Goal: Check status: Check status

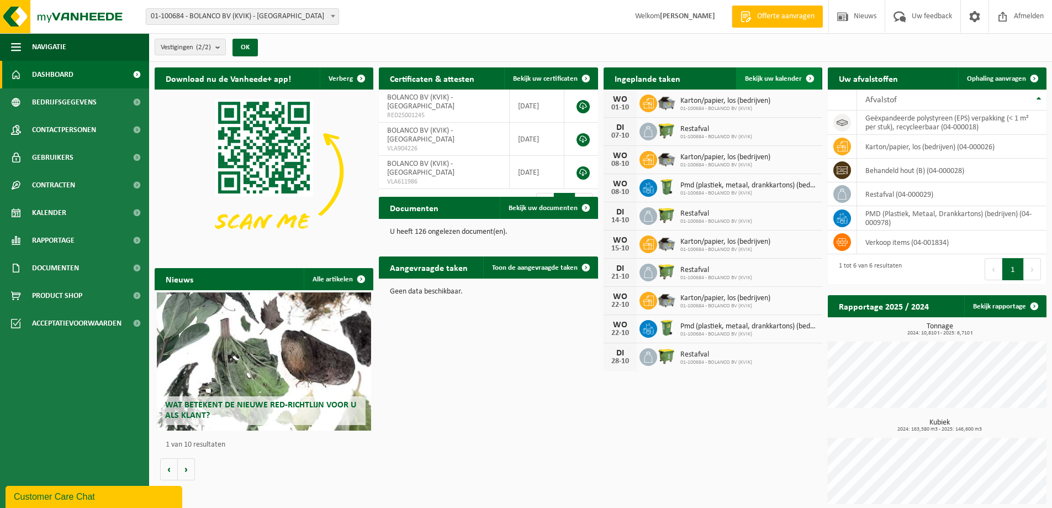
click at [784, 80] on span "Bekijk uw kalender" at bounding box center [773, 78] width 57 height 7
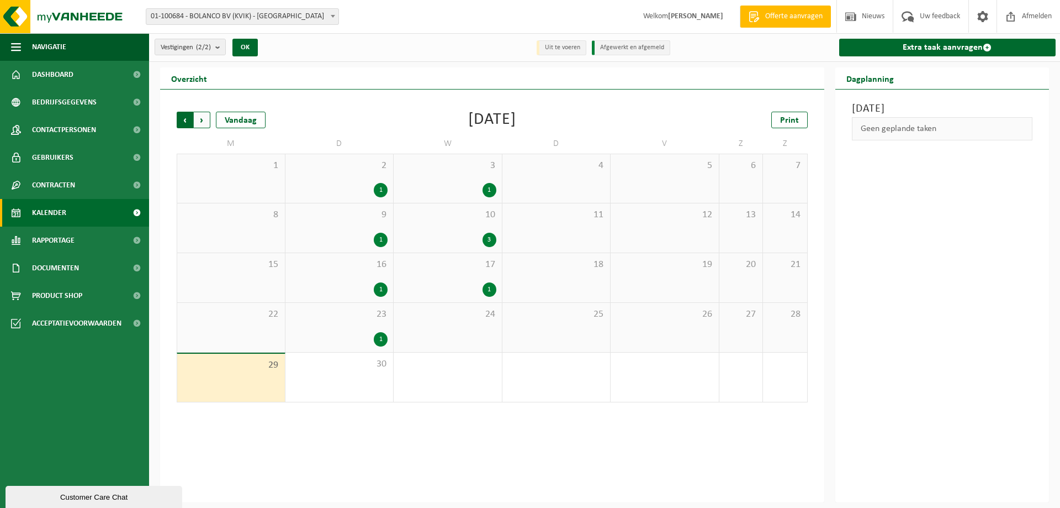
click at [202, 121] on span "Volgende" at bounding box center [202, 120] width 17 height 17
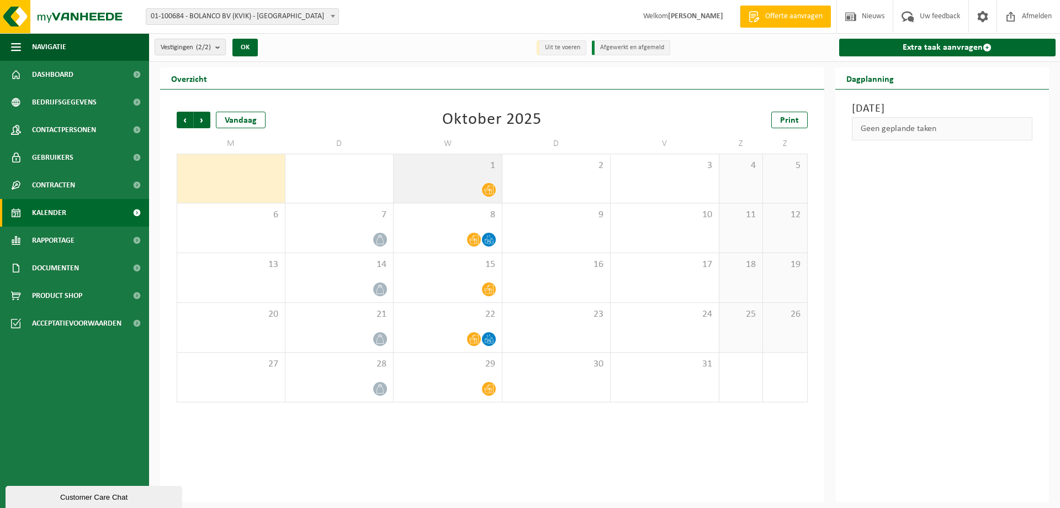
click at [458, 177] on div "1" at bounding box center [448, 178] width 108 height 49
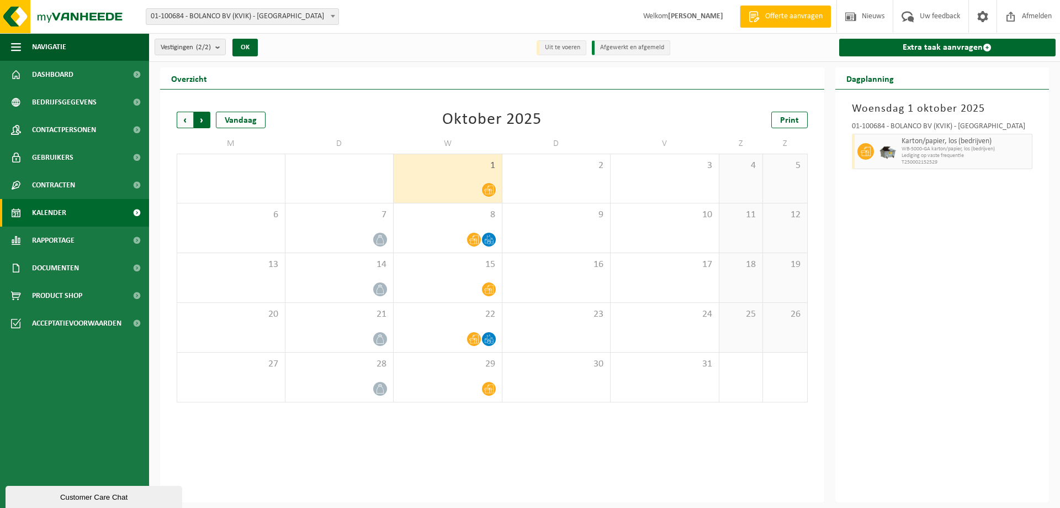
click at [182, 124] on span "Vorige" at bounding box center [185, 120] width 17 height 17
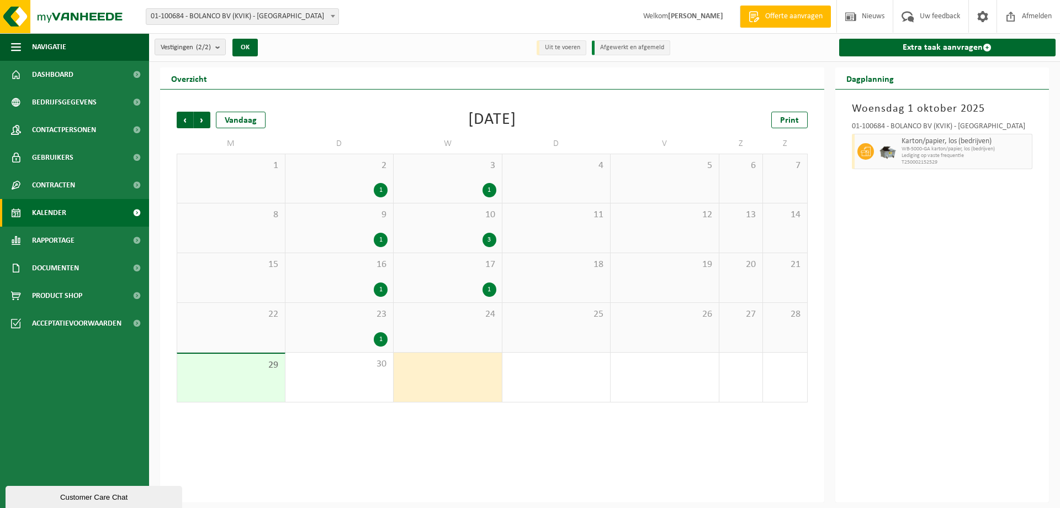
click at [369, 327] on div "23 1" at bounding box center [340, 327] width 108 height 49
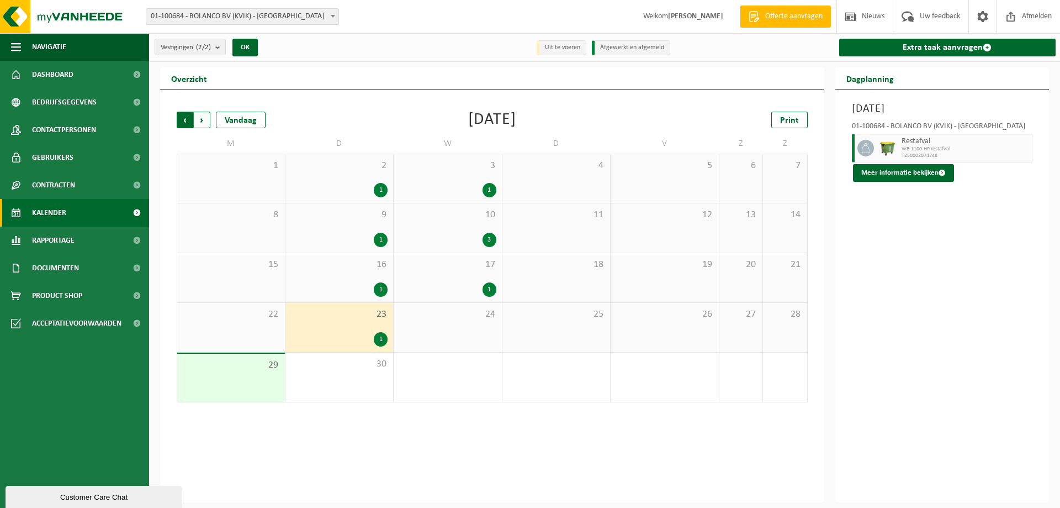
click at [202, 116] on span "Volgende" at bounding box center [202, 120] width 17 height 17
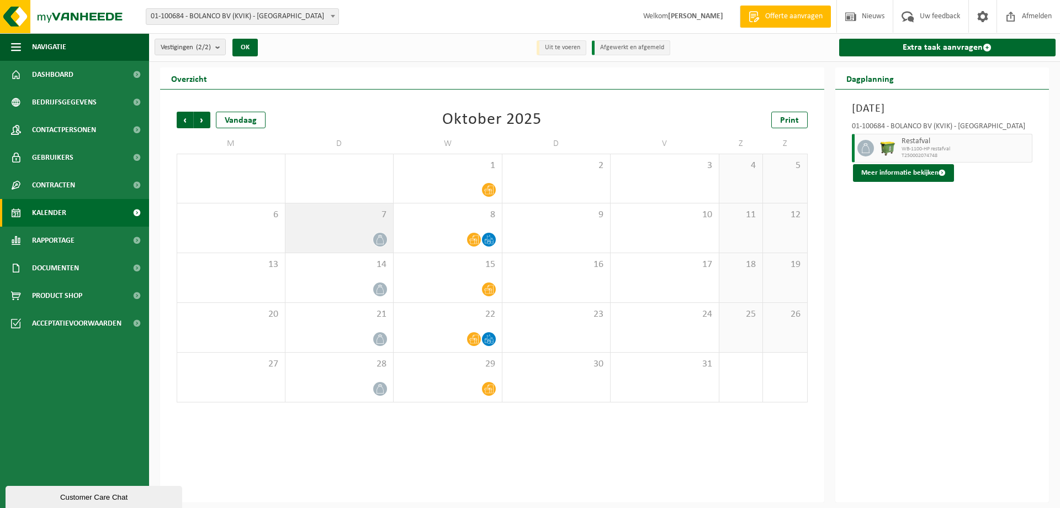
click at [351, 223] on div "7" at bounding box center [340, 227] width 108 height 49
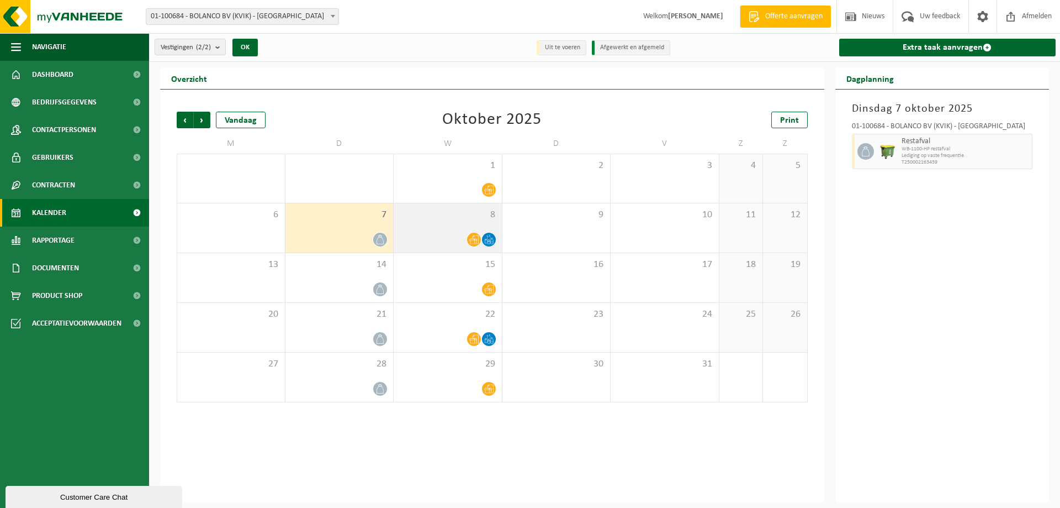
click at [449, 220] on div "8" at bounding box center [448, 227] width 108 height 49
